Goal: Navigation & Orientation: Go to known website

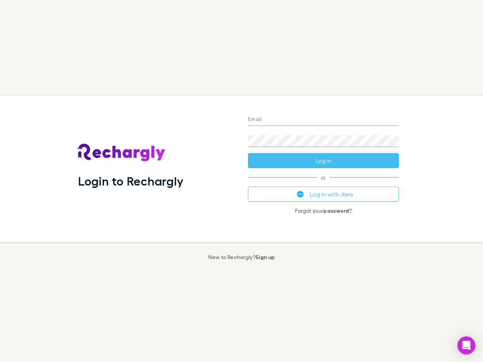
click at [241, 181] on div "Login to Rechargly" at bounding box center [157, 169] width 170 height 146
click at [323, 120] on input "Email" at bounding box center [323, 120] width 151 height 12
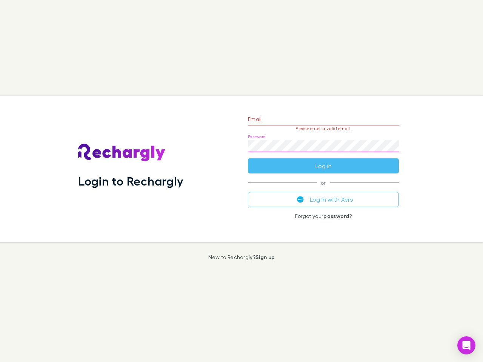
click at [323, 161] on form "Email Please enter a valid email. Password Log in" at bounding box center [323, 141] width 151 height 66
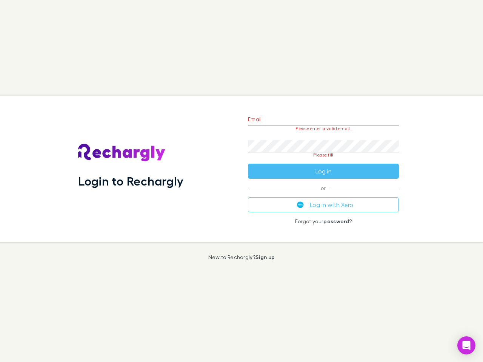
click at [323, 194] on div "Email Please enter a valid email. Password Please fill Log in or Log in with Xe…" at bounding box center [323, 169] width 163 height 146
click at [466, 345] on icon "Open Intercom Messenger" at bounding box center [466, 345] width 8 height 9
